Goal: Task Accomplishment & Management: Complete application form

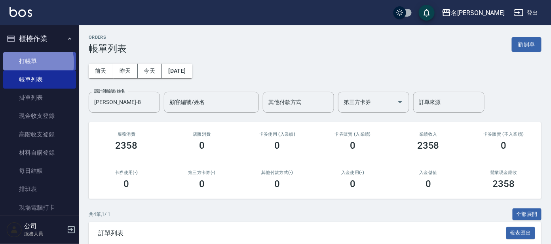
click at [26, 63] on link "打帳單" at bounding box center [39, 61] width 73 height 18
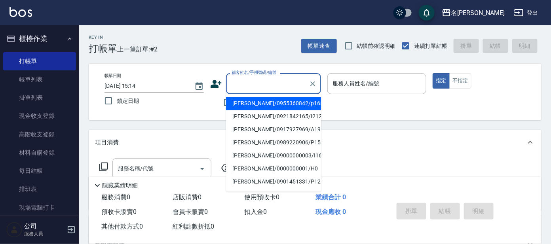
click at [269, 89] on input "顧客姓名/手機號碼/編號" at bounding box center [268, 84] width 76 height 14
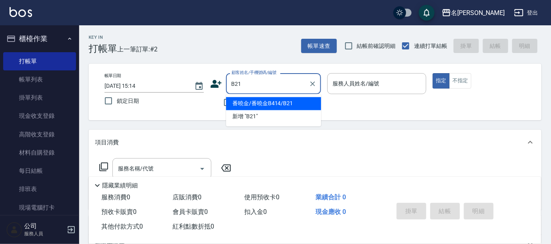
type input "番曉金/番曉金B414/B21"
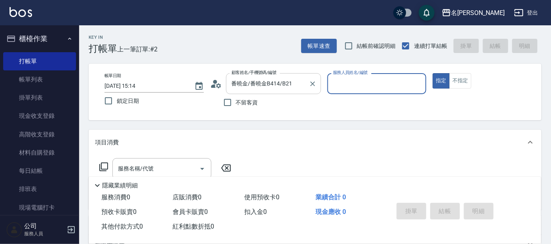
type input "美君-2"
click at [159, 169] on input "服務名稱/代號" at bounding box center [156, 169] width 80 height 14
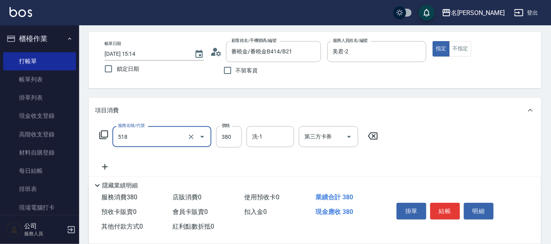
scroll to position [49, 0]
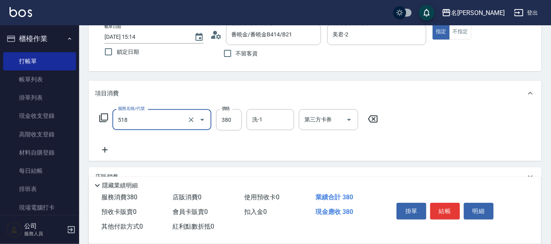
type input "舒壓+洗髮+養髮(518)"
click at [105, 150] on icon at bounding box center [105, 150] width 6 height 6
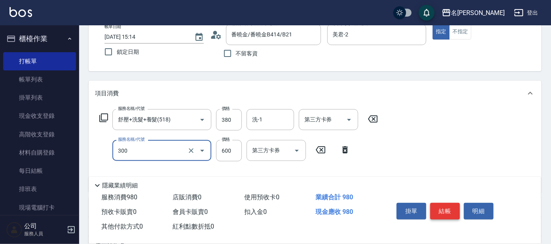
type input "剪髮 講師級設計師(300)"
click at [455, 206] on button "結帳" at bounding box center [445, 211] width 30 height 17
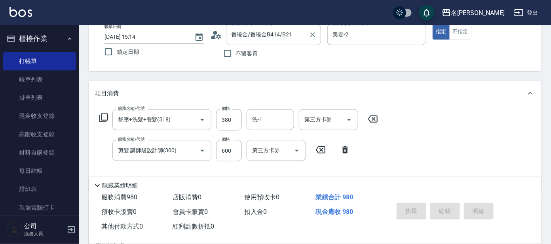
type input "[DATE] 15:15"
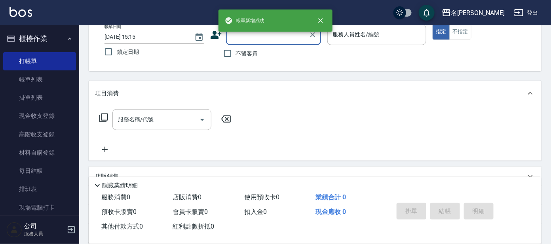
click at [294, 37] on input "顧客姓名/手機號碼/編號" at bounding box center [268, 35] width 76 height 14
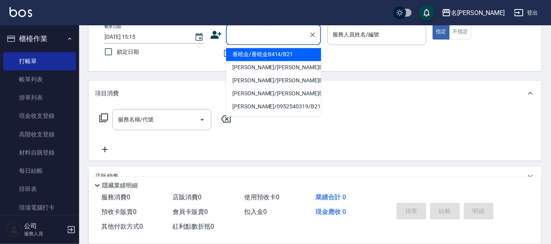
click at [299, 52] on li "番曉金/番曉金B414/B21" at bounding box center [273, 54] width 95 height 13
type input "番曉金/番曉金B414/B21"
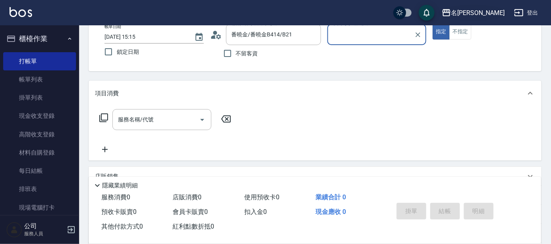
type input "美君-2"
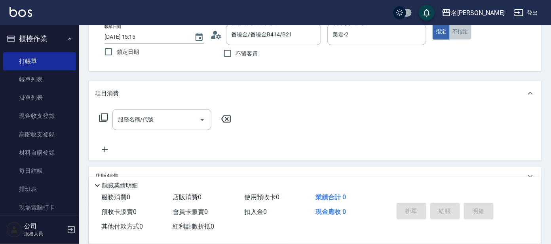
click at [466, 30] on button "不指定" at bounding box center [460, 31] width 22 height 15
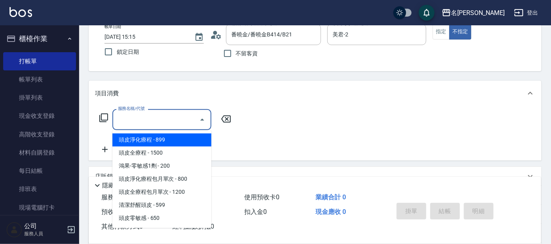
click at [162, 123] on input "服務名稱/代號" at bounding box center [156, 120] width 80 height 14
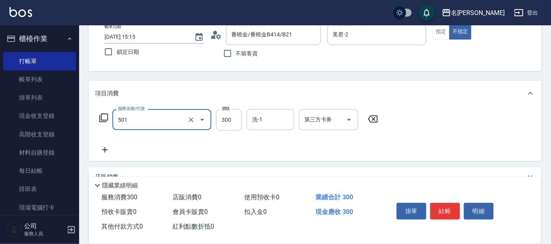
click at [176, 124] on input "501" at bounding box center [151, 120] width 70 height 14
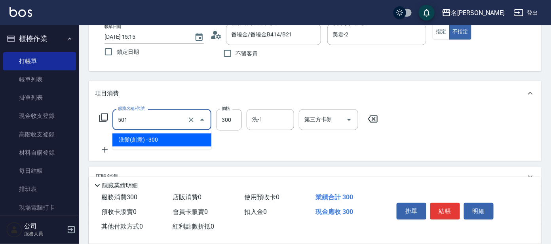
click at [177, 135] on span "洗髮(創意) - 300" at bounding box center [161, 140] width 99 height 13
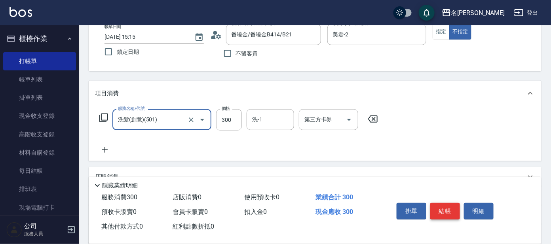
type input "洗髮(創意)(501)"
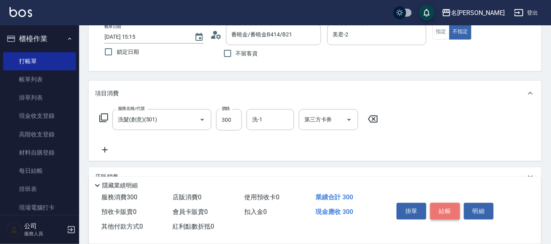
click at [438, 208] on button "結帳" at bounding box center [445, 211] width 30 height 17
